Goal: Task Accomplishment & Management: Use online tool/utility

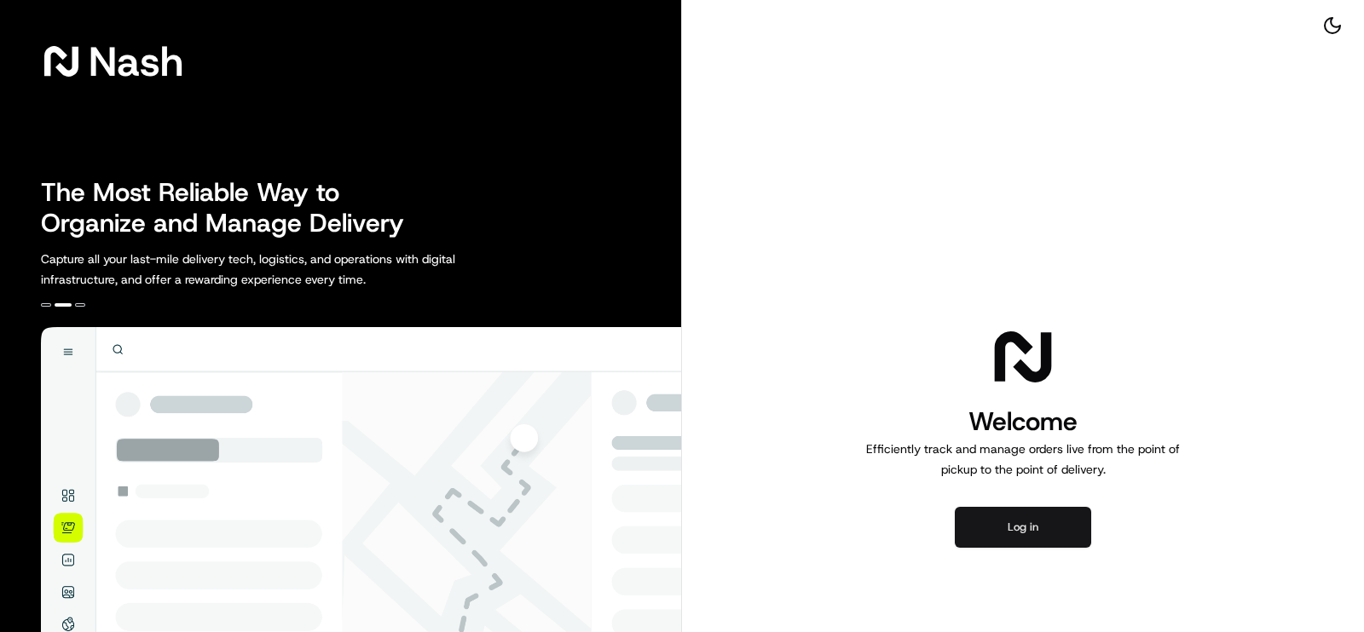
click at [1018, 525] on button "Log in" at bounding box center [1023, 527] width 136 height 41
